Goal: Transaction & Acquisition: Subscribe to service/newsletter

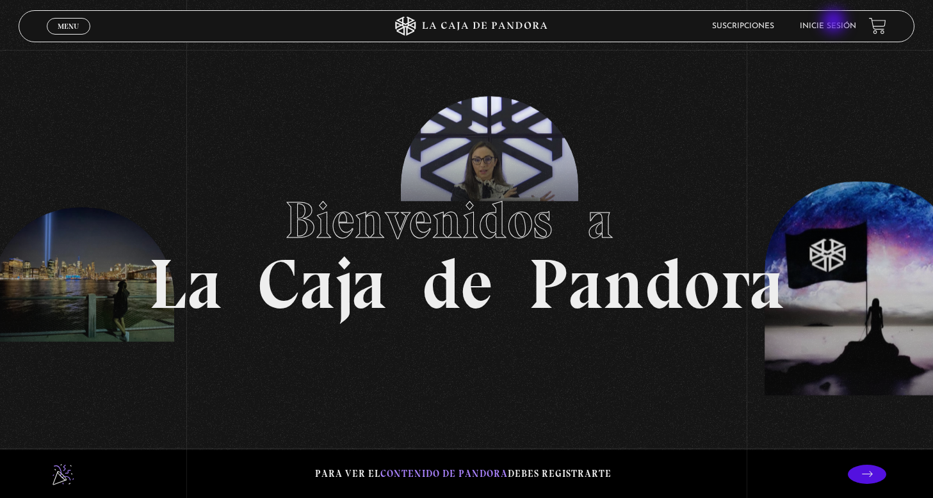
click at [835, 22] on li "Inicie sesión" at bounding box center [828, 26] width 56 height 20
click at [823, 28] on link "Inicie sesión" at bounding box center [828, 26] width 56 height 8
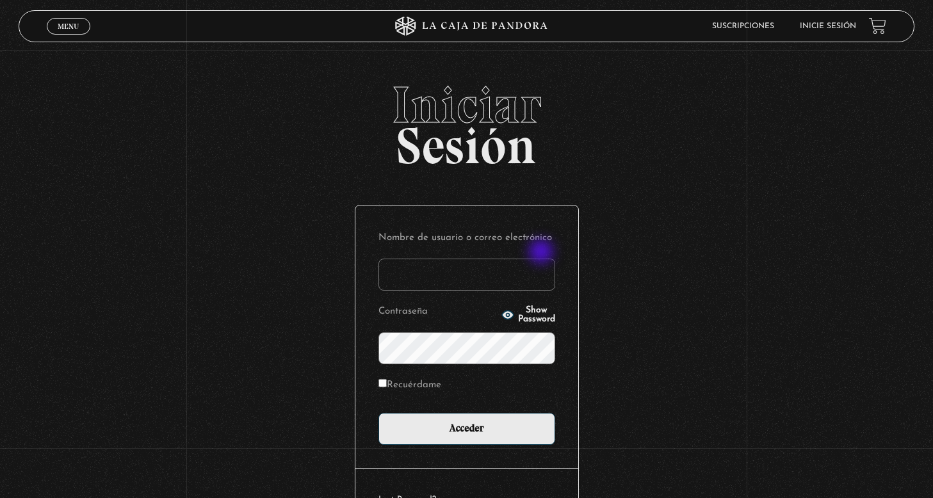
type input "lunacano@gmail.com"
click at [466, 428] on input "Acceder" at bounding box center [466, 429] width 177 height 32
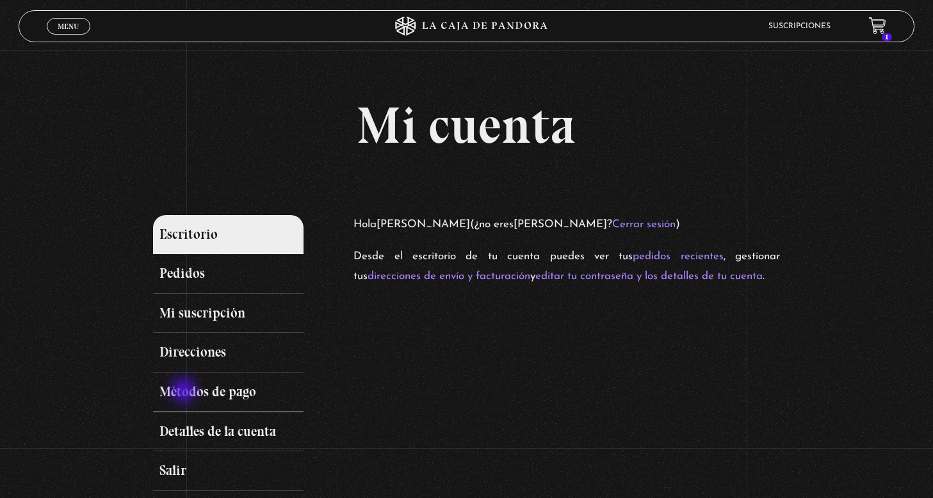
click at [185, 392] on link "Métodos de pago" at bounding box center [228, 393] width 150 height 40
click at [204, 389] on link "Métodos de pago" at bounding box center [228, 393] width 150 height 40
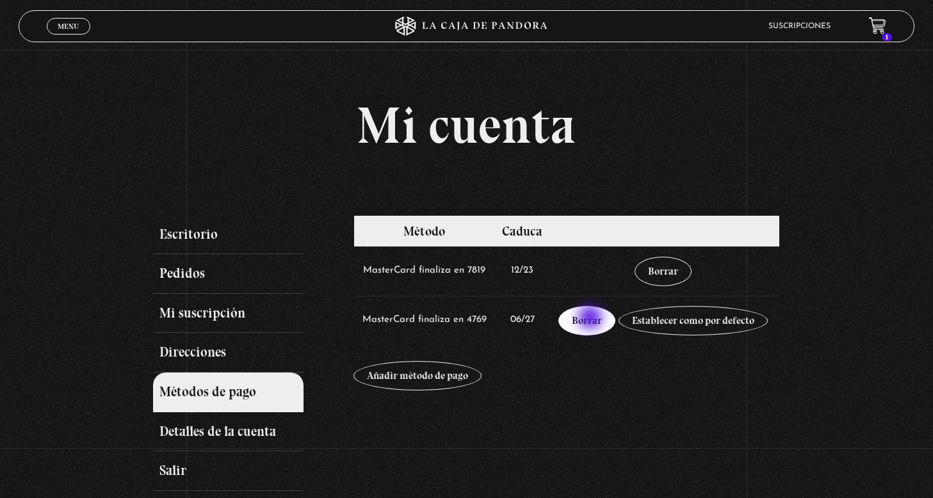
click at [592, 319] on link "Borrar" at bounding box center [586, 320] width 57 height 29
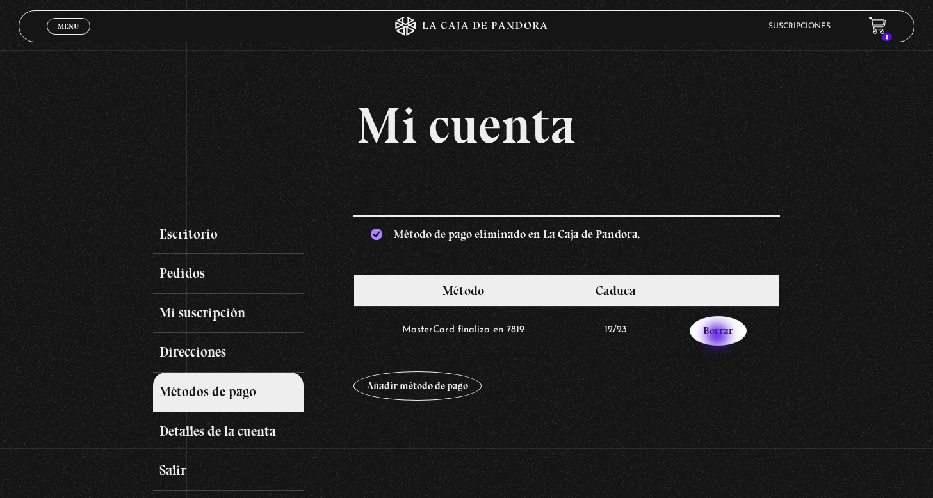
click at [719, 336] on link "Borrar" at bounding box center [718, 330] width 57 height 29
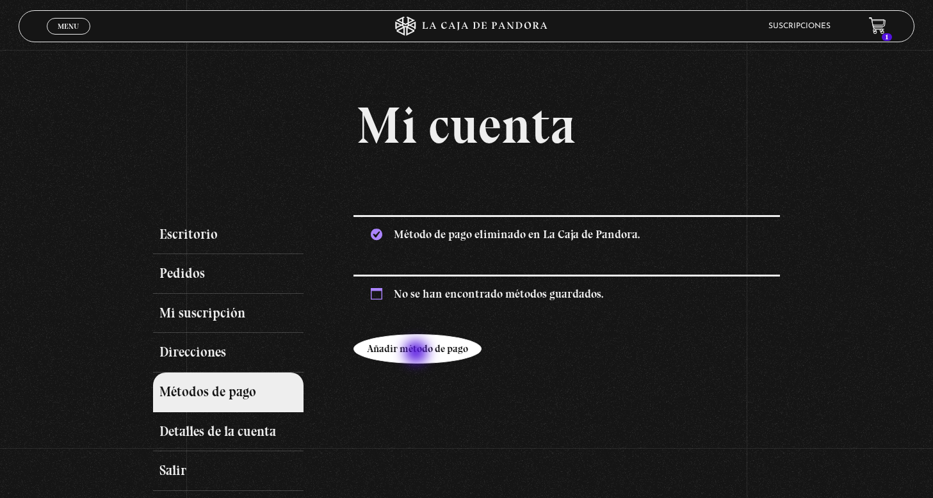
click at [418, 354] on link "Añadir método de pago" at bounding box center [418, 348] width 128 height 29
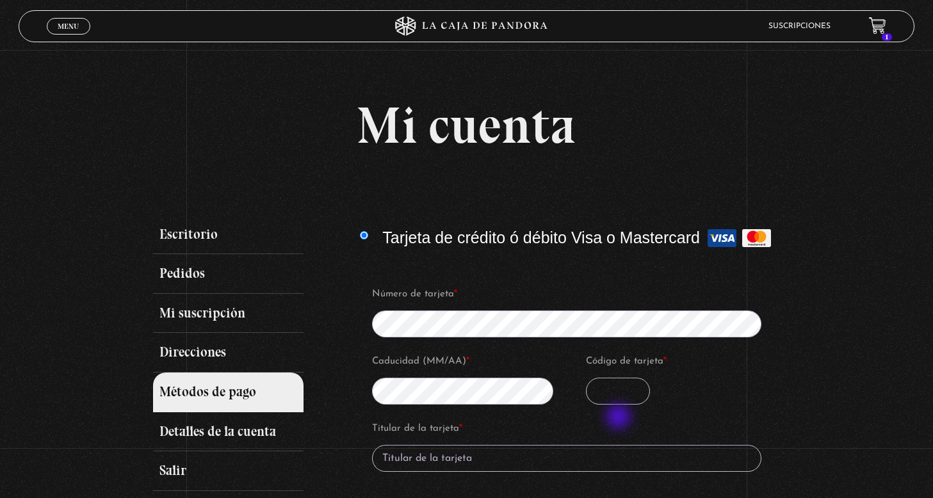
click at [620, 405] on input "Código de tarjeta *" at bounding box center [618, 391] width 64 height 27
type input "830"
click at [781, 426] on div "Mi cuenta Escritorio Pedidos Mi suscripción Direcciones Métodos de pago Detalle…" at bounding box center [466, 372] width 933 height 544
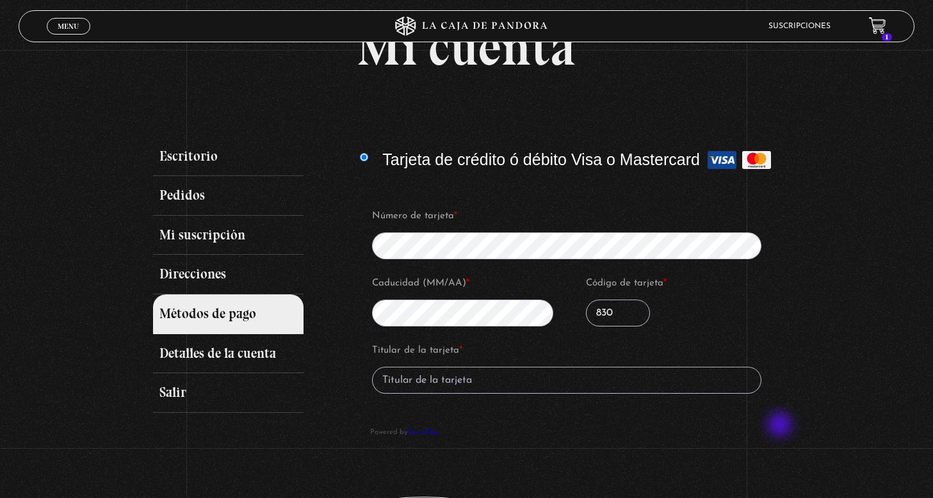
scroll to position [88, 0]
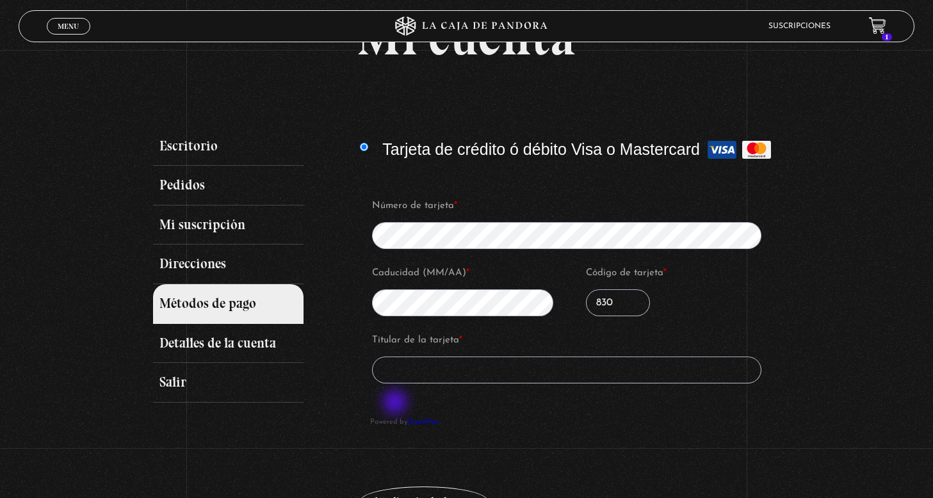
click at [396, 384] on input "Titular de la tarjeta *" at bounding box center [567, 370] width 390 height 27
type input "Erika Cano Rodríguez"
click at [280, 423] on div "Escritorio Pedidos Mi suscripción Direcciones Métodos de pago Detalles de la cu…" at bounding box center [466, 341] width 627 height 428
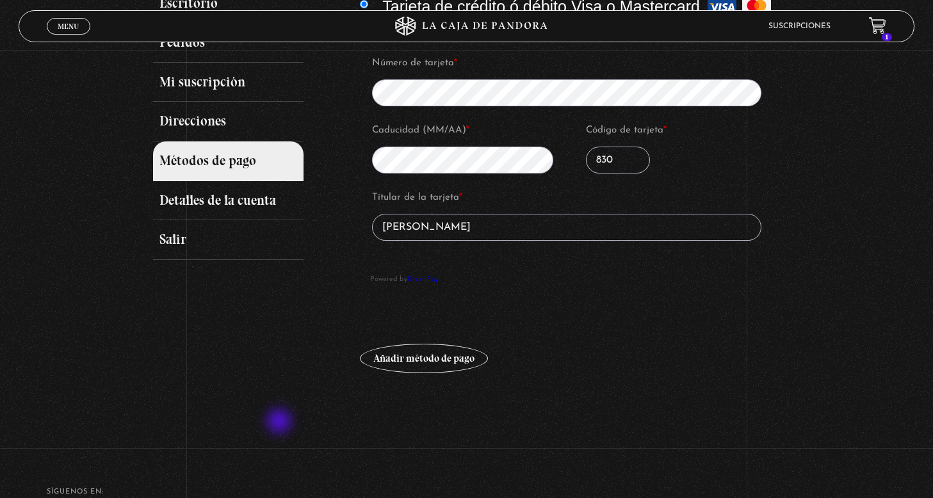
scroll to position [270, 0]
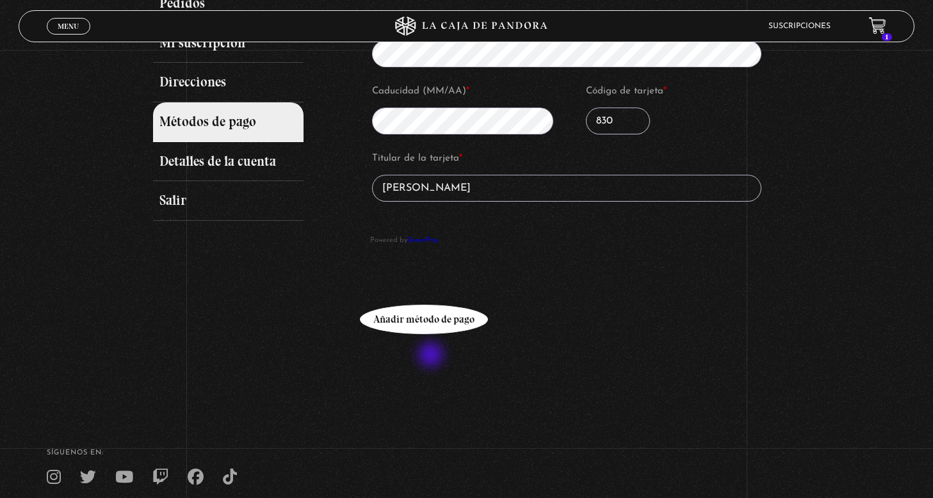
click at [432, 334] on button "Añadir método de pago" at bounding box center [424, 319] width 128 height 29
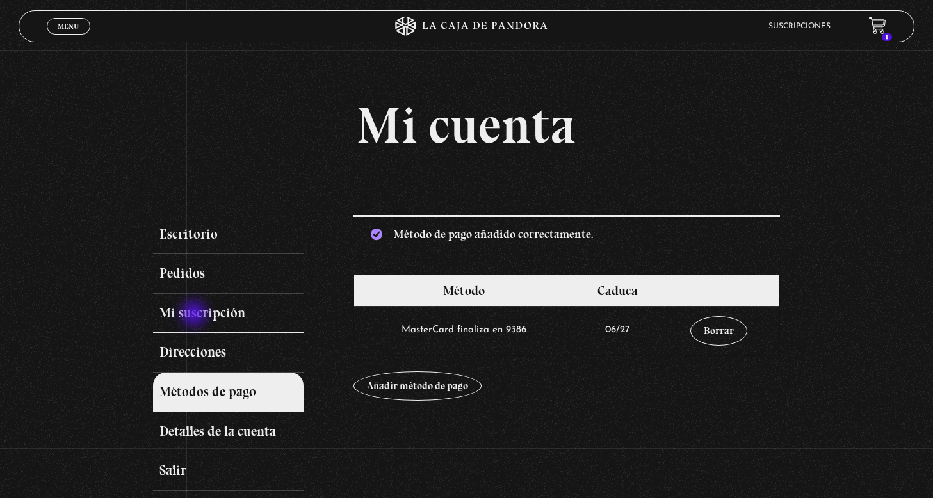
click at [195, 315] on link "Mi suscripción" at bounding box center [228, 314] width 150 height 40
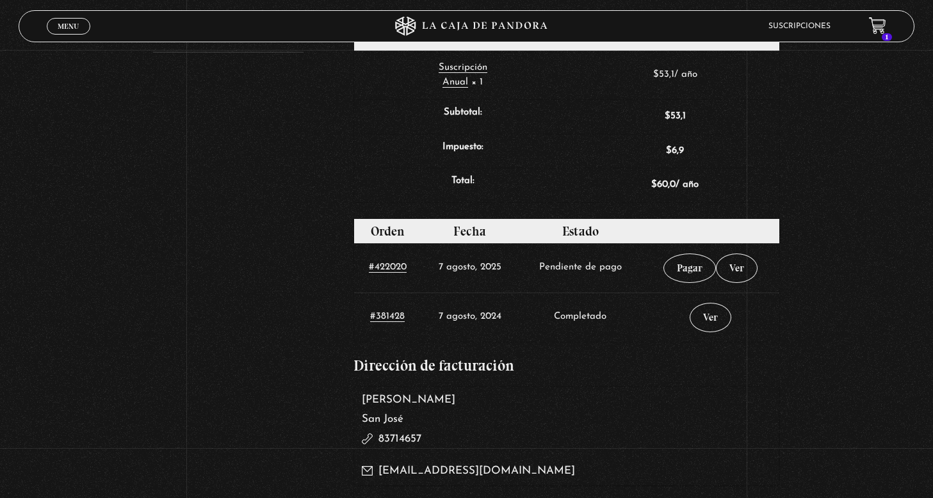
scroll to position [445, 0]
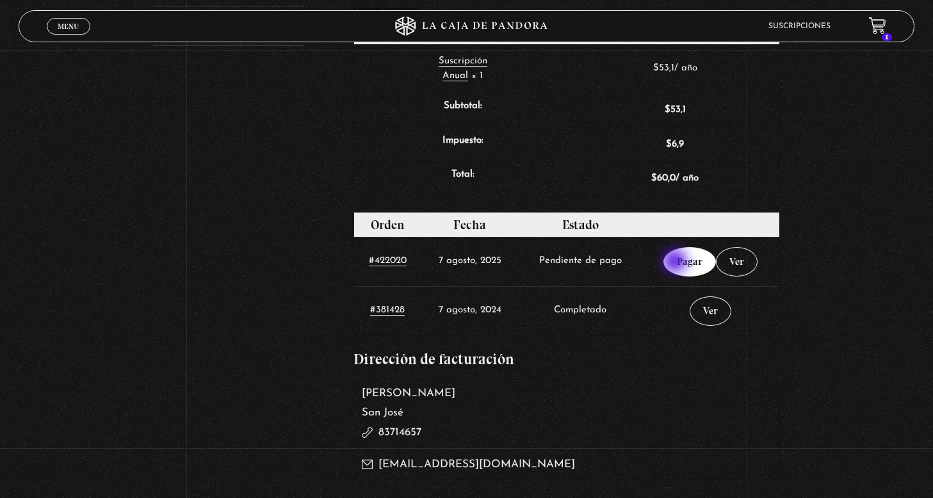
click at [685, 261] on link "Pagar" at bounding box center [689, 261] width 53 height 29
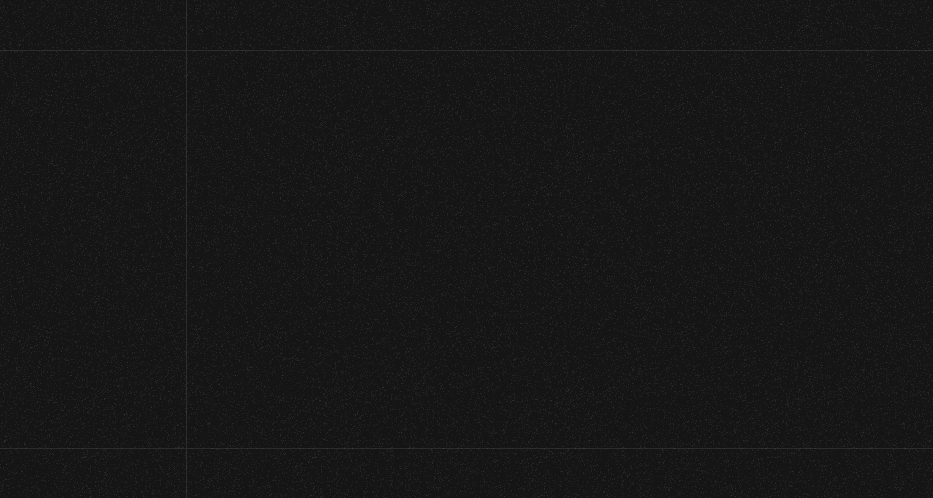
select select "[PERSON_NAME]"
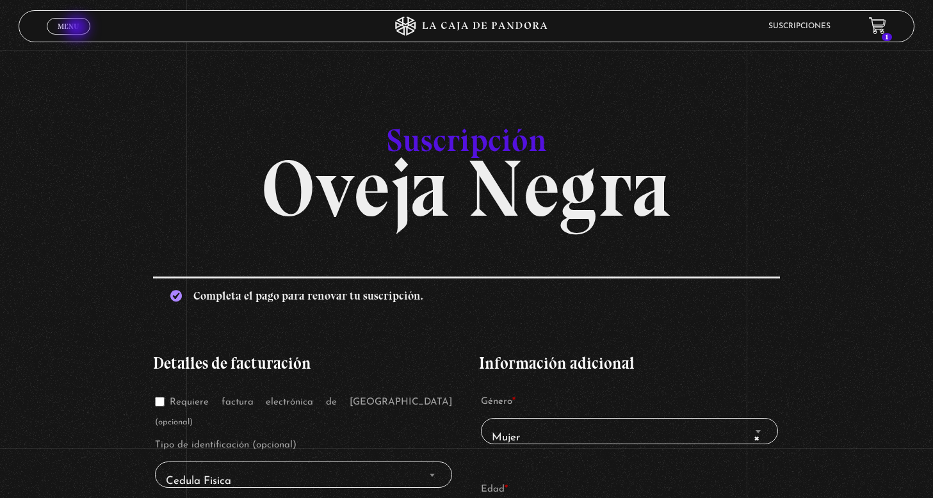
click at [77, 29] on span "Menu" at bounding box center [68, 26] width 21 height 8
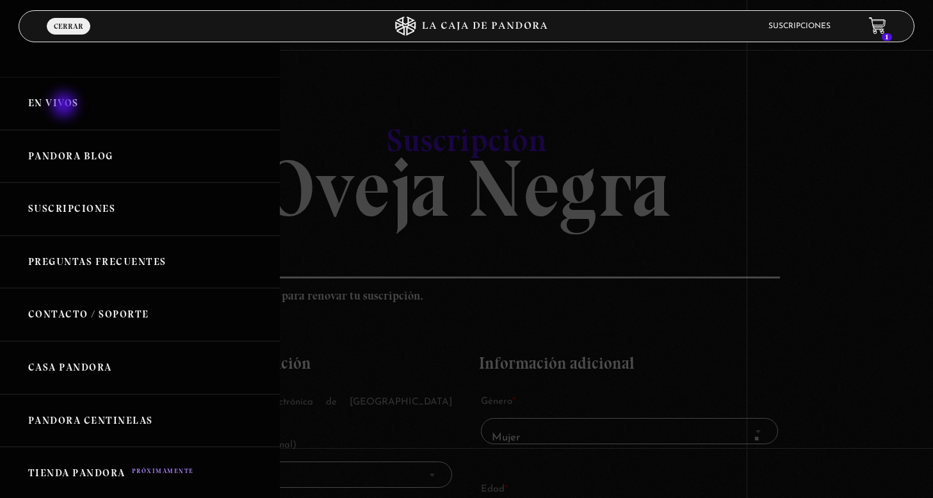
click at [65, 106] on link "En vivos" at bounding box center [140, 103] width 280 height 53
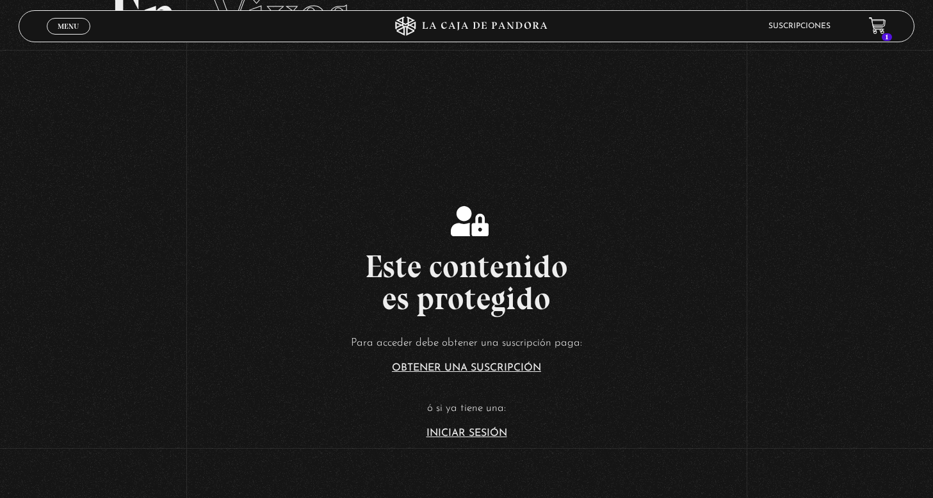
scroll to position [146, 0]
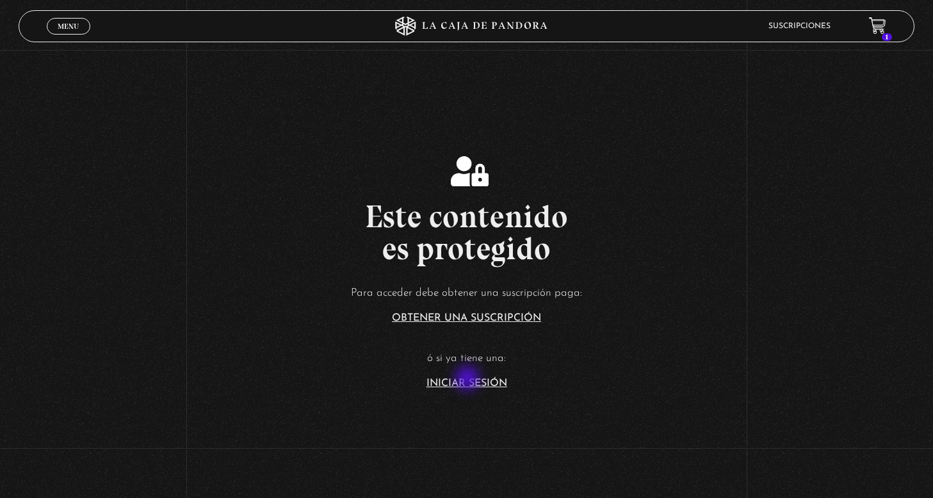
click at [469, 380] on link "Iniciar Sesión" at bounding box center [467, 383] width 81 height 10
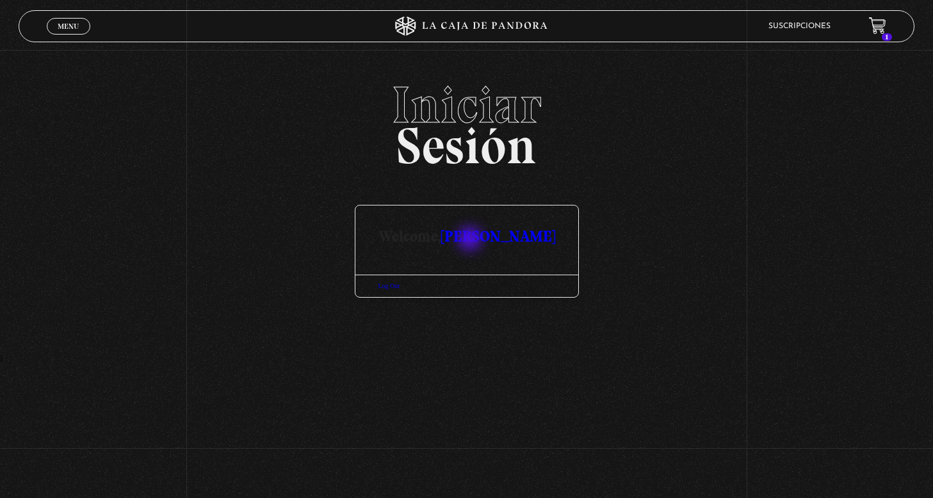
click at [471, 240] on link "[PERSON_NAME]" at bounding box center [498, 236] width 114 height 19
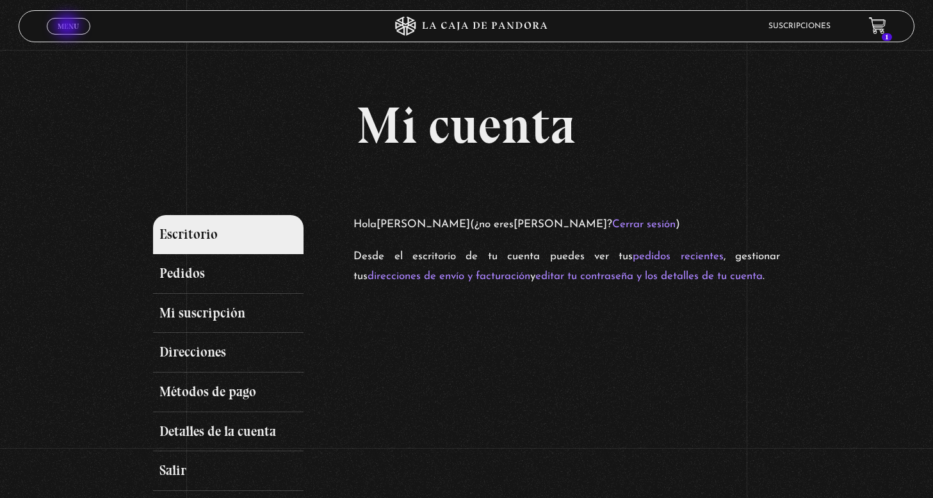
click at [67, 25] on span "Menu" at bounding box center [68, 26] width 21 height 8
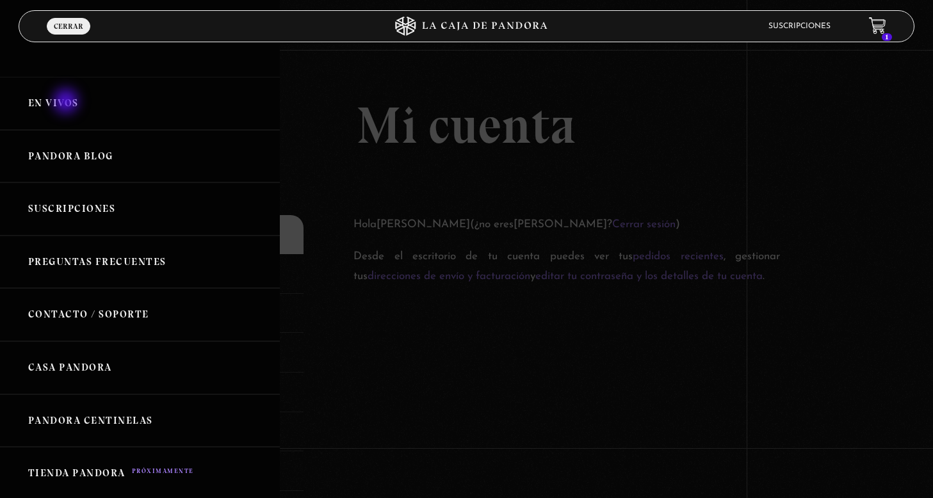
click at [66, 103] on link "En vivos" at bounding box center [140, 103] width 280 height 53
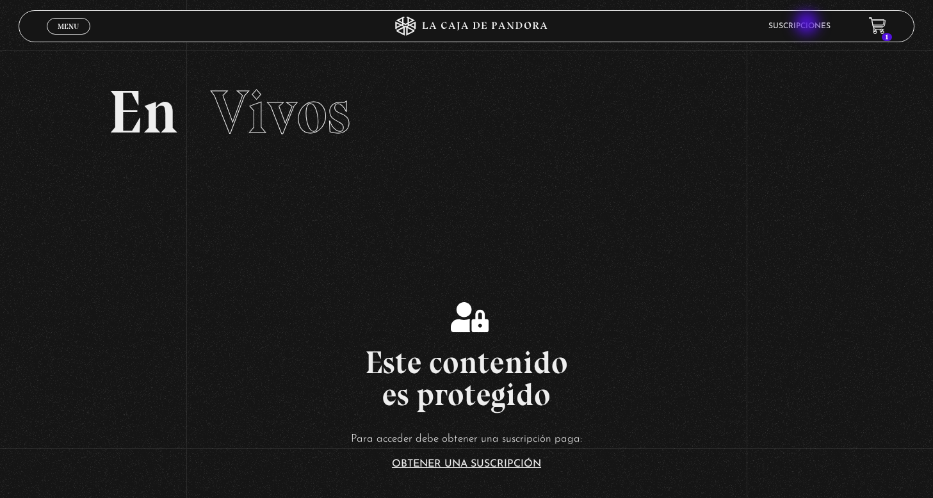
click at [808, 24] on link "Suscripciones" at bounding box center [799, 26] width 62 height 8
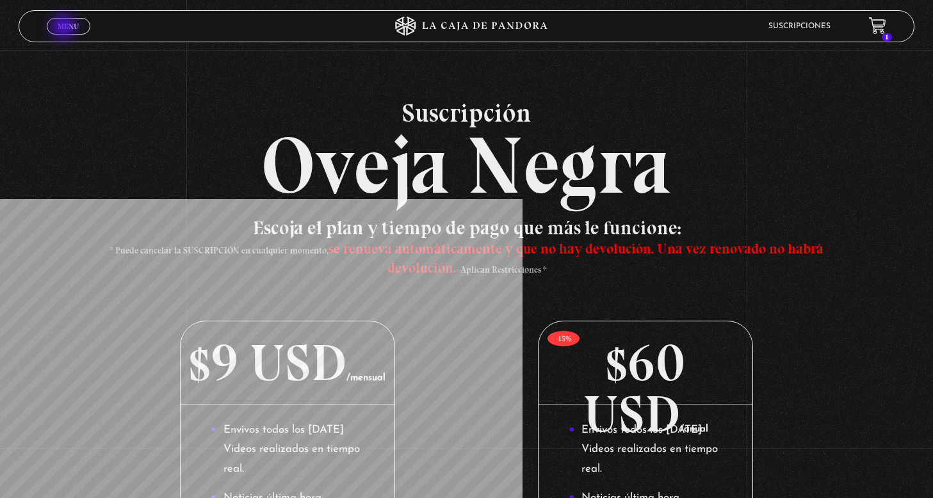
click at [70, 20] on link "Menu Cerrar" at bounding box center [69, 26] width 44 height 17
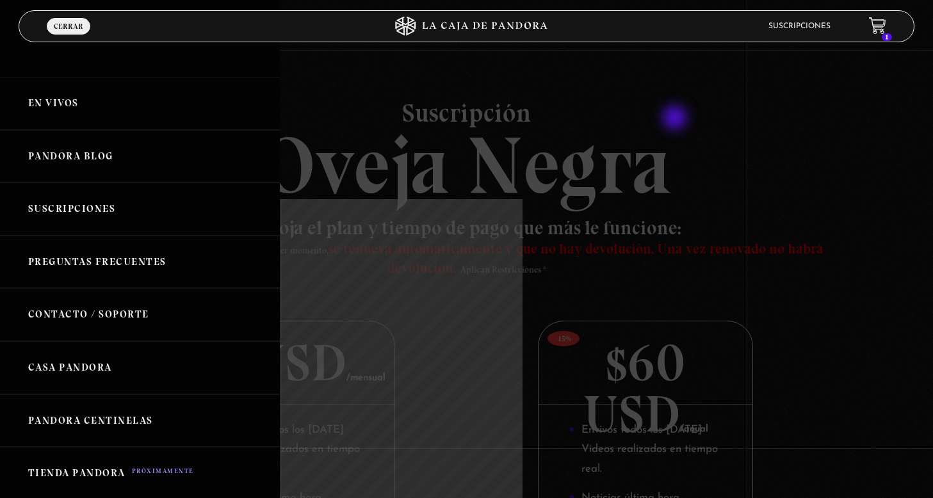
click at [685, 124] on div at bounding box center [466, 249] width 933 height 498
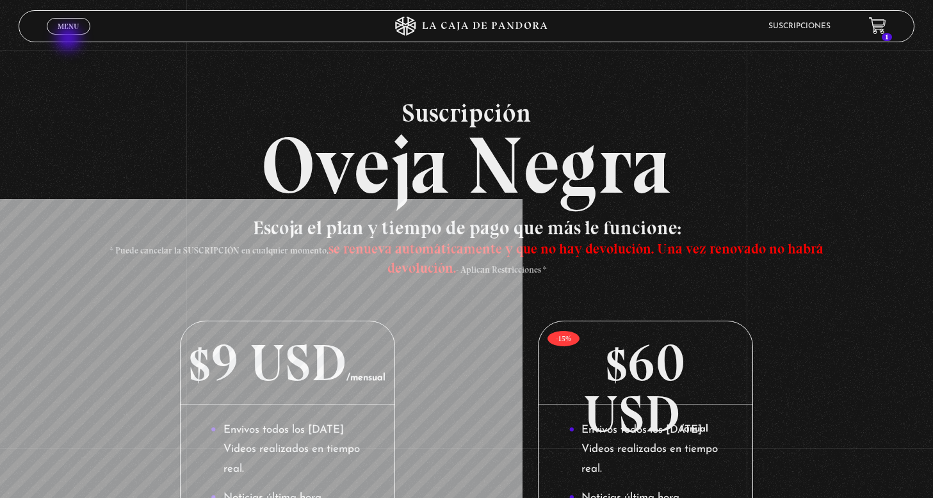
click at [71, 30] on span "Menu" at bounding box center [68, 26] width 21 height 8
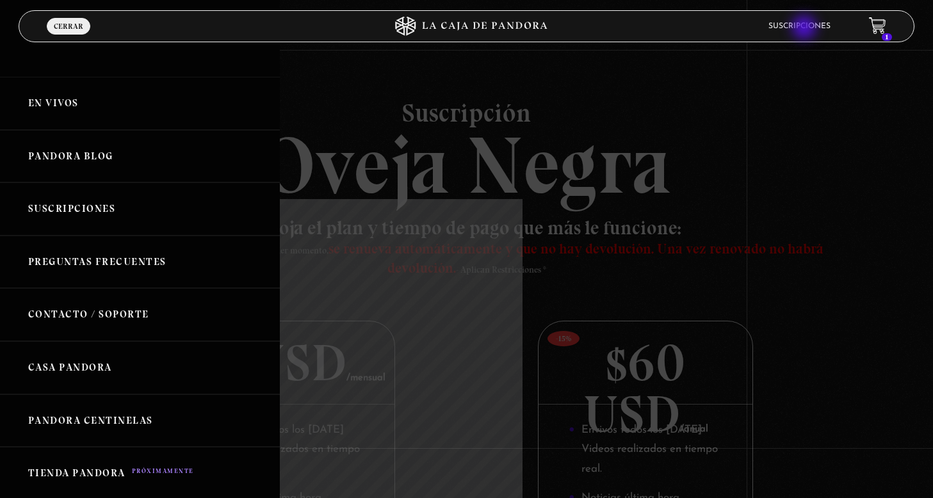
click at [806, 29] on link "Suscripciones" at bounding box center [799, 26] width 62 height 8
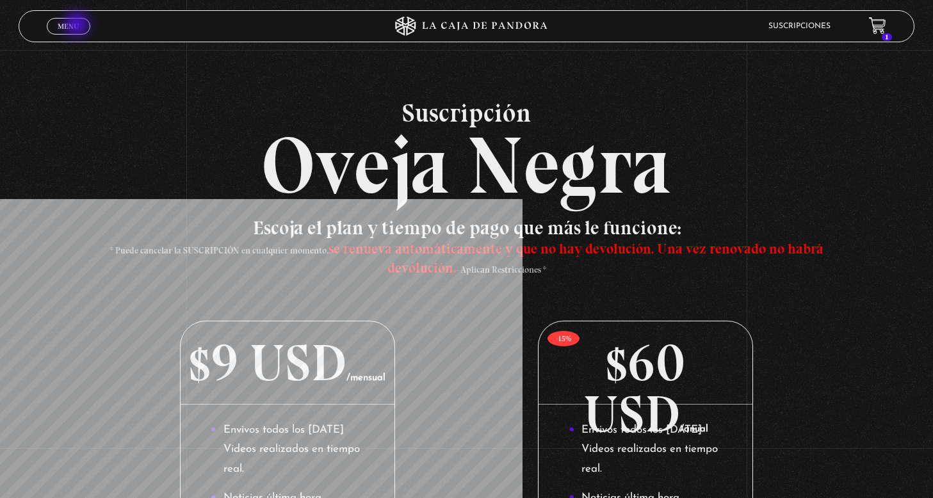
click at [79, 25] on span "Menu" at bounding box center [68, 26] width 21 height 8
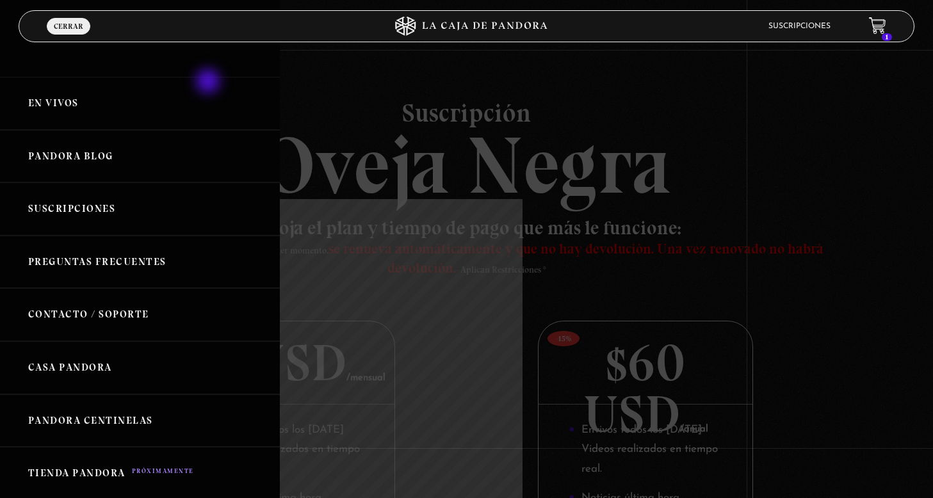
click at [209, 83] on link "En vivos" at bounding box center [140, 103] width 280 height 53
